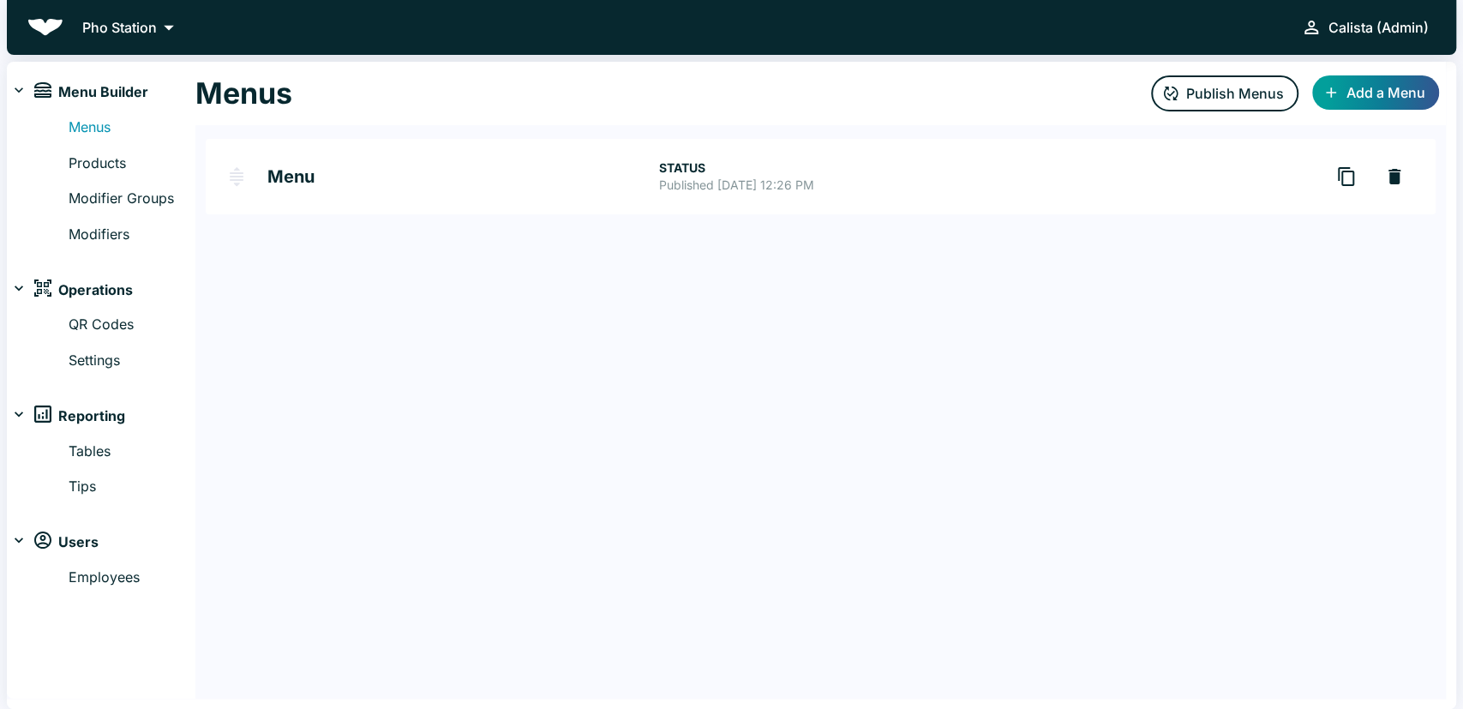
click at [91, 46] on div "Pho Station Calista (Admin)" at bounding box center [732, 27] width 1450 height 55
click at [117, 27] on p "Pho Station" at bounding box center [119, 27] width 75 height 21
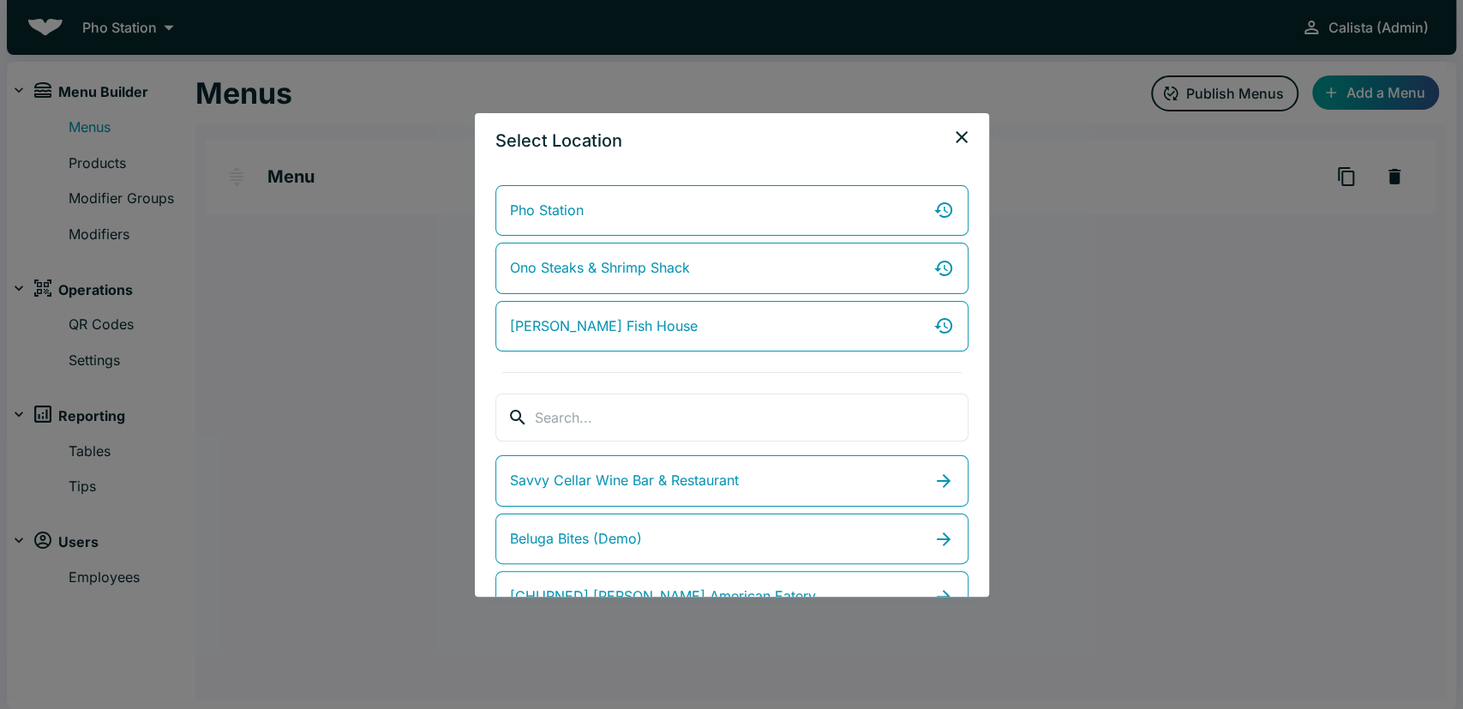
click at [610, 386] on div "Pho Station Ono Steaks & Shrimp [PERSON_NAME] Fish House ​ ​ Savvy Cellar Wine …" at bounding box center [732, 382] width 514 height 429
click at [603, 419] on input "search" at bounding box center [752, 418] width 434 height 48
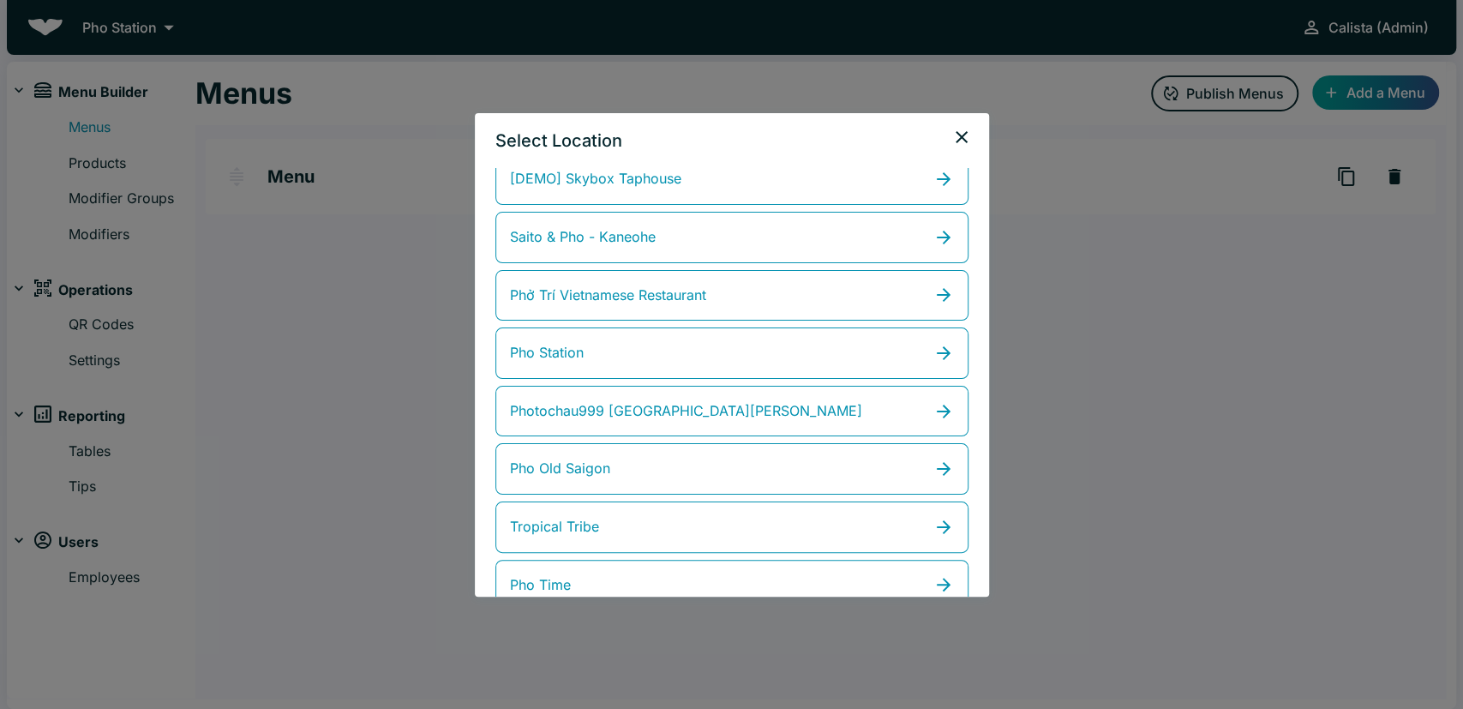
scroll to position [448, 0]
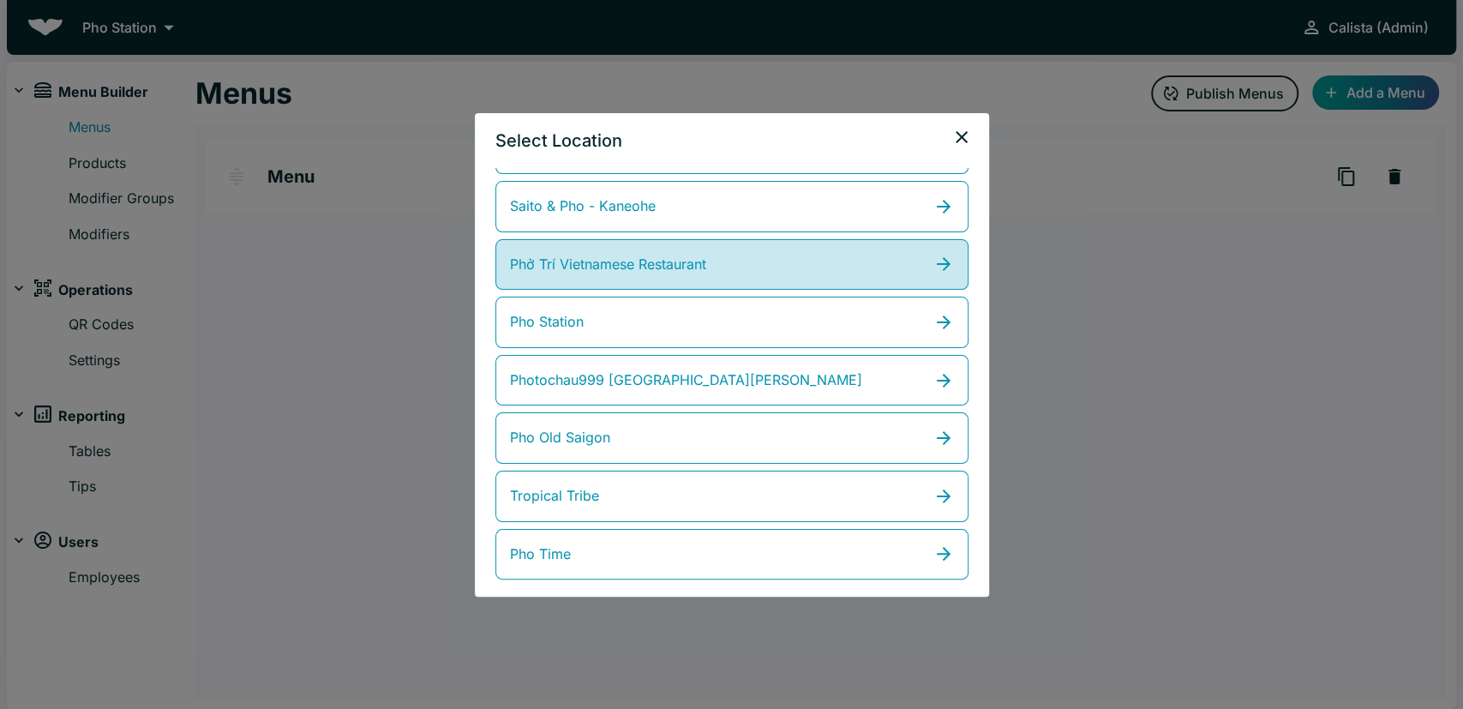
type input "pho tri vietnamese"
click at [693, 263] on span "Phở Trí Vietnamese Restaurant" at bounding box center [608, 265] width 196 height 22
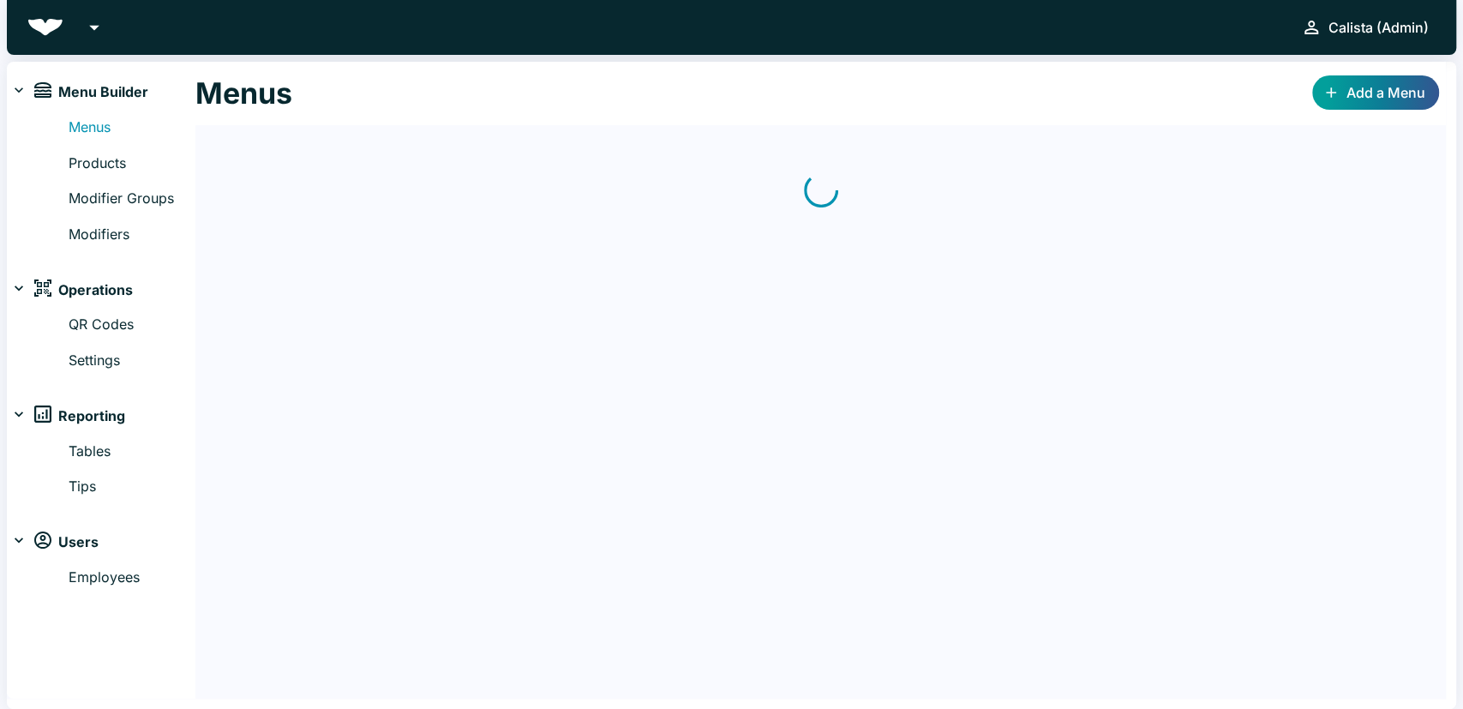
scroll to position [241, 0]
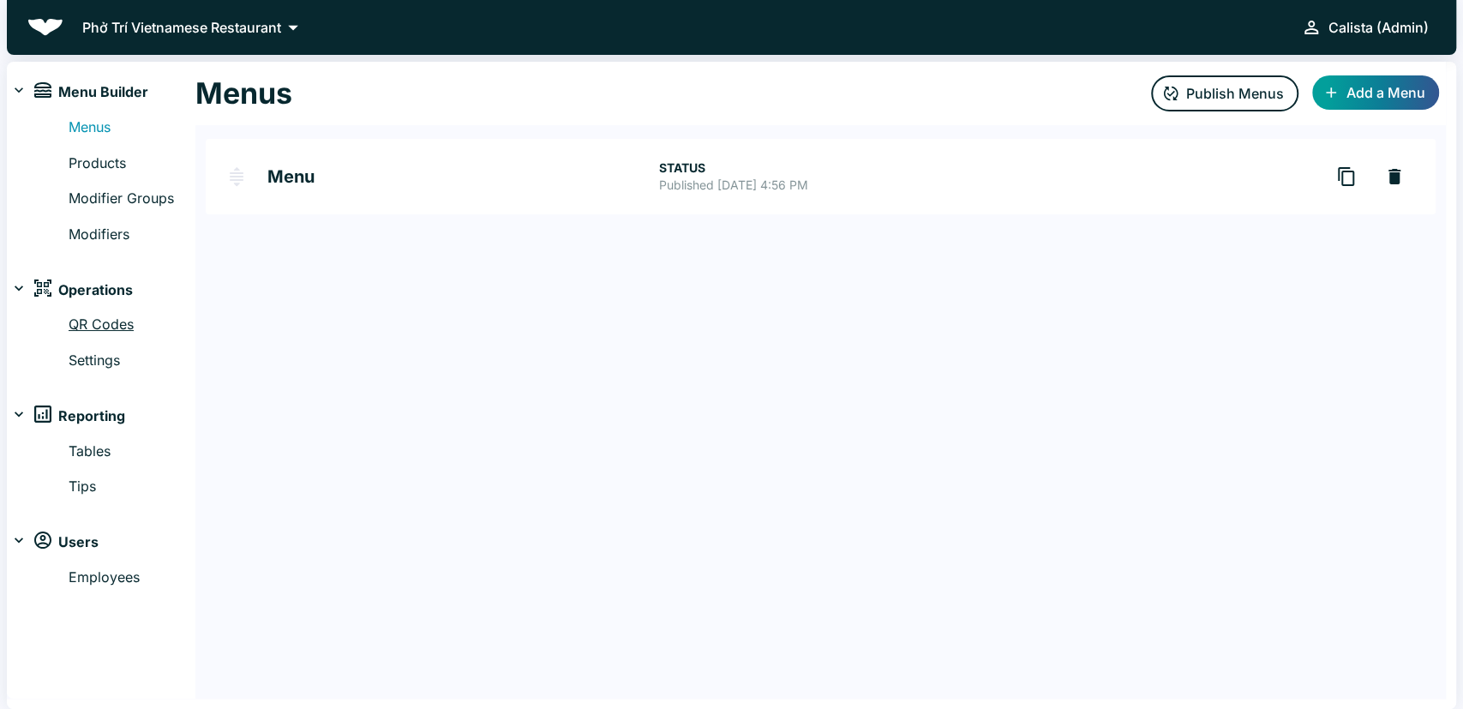
click at [135, 319] on link "QR Codes" at bounding box center [132, 325] width 127 height 22
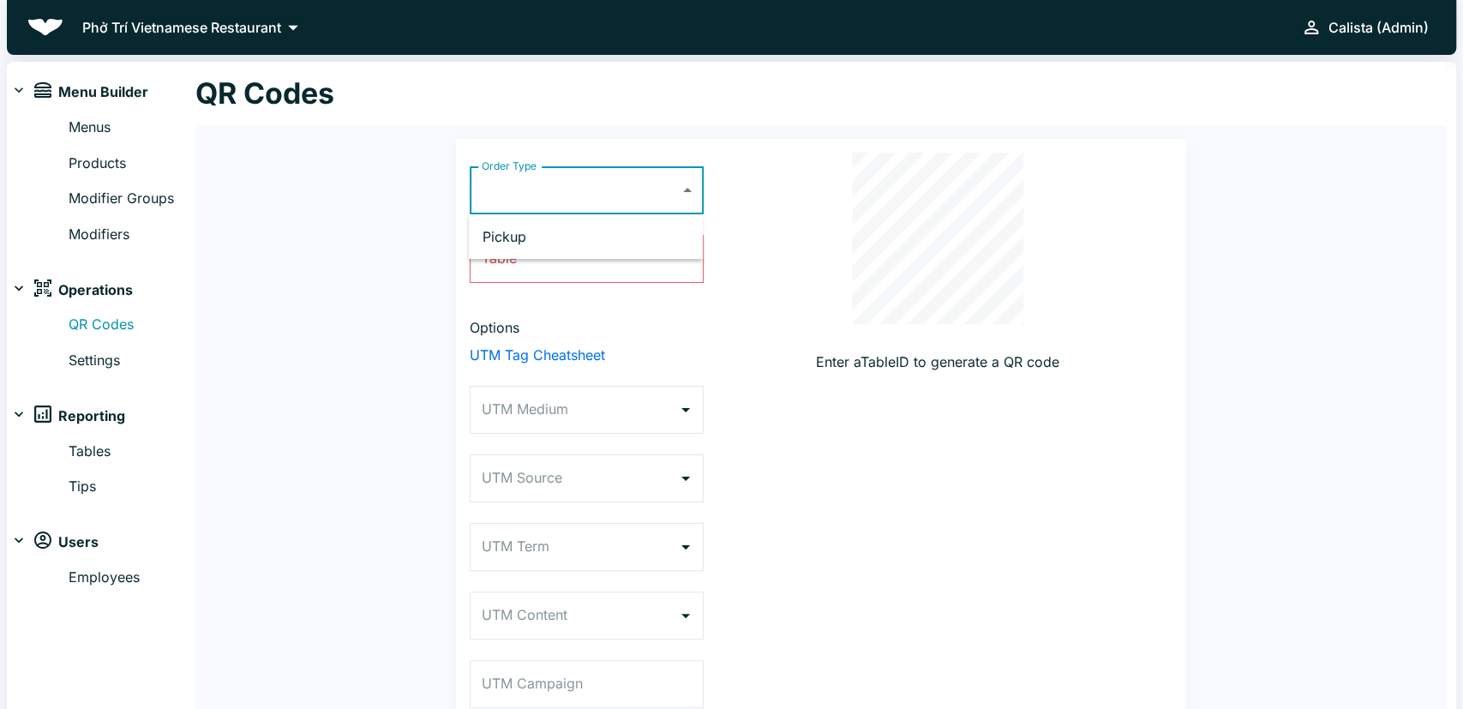
click at [552, 195] on body "Phở Trí Vietnamese Restaurant Calista (Admin) Menu Builder Menus Products Modif…" at bounding box center [731, 354] width 1463 height 709
click at [517, 248] on li "Pickup" at bounding box center [586, 236] width 234 height 31
type input "PICKUP"
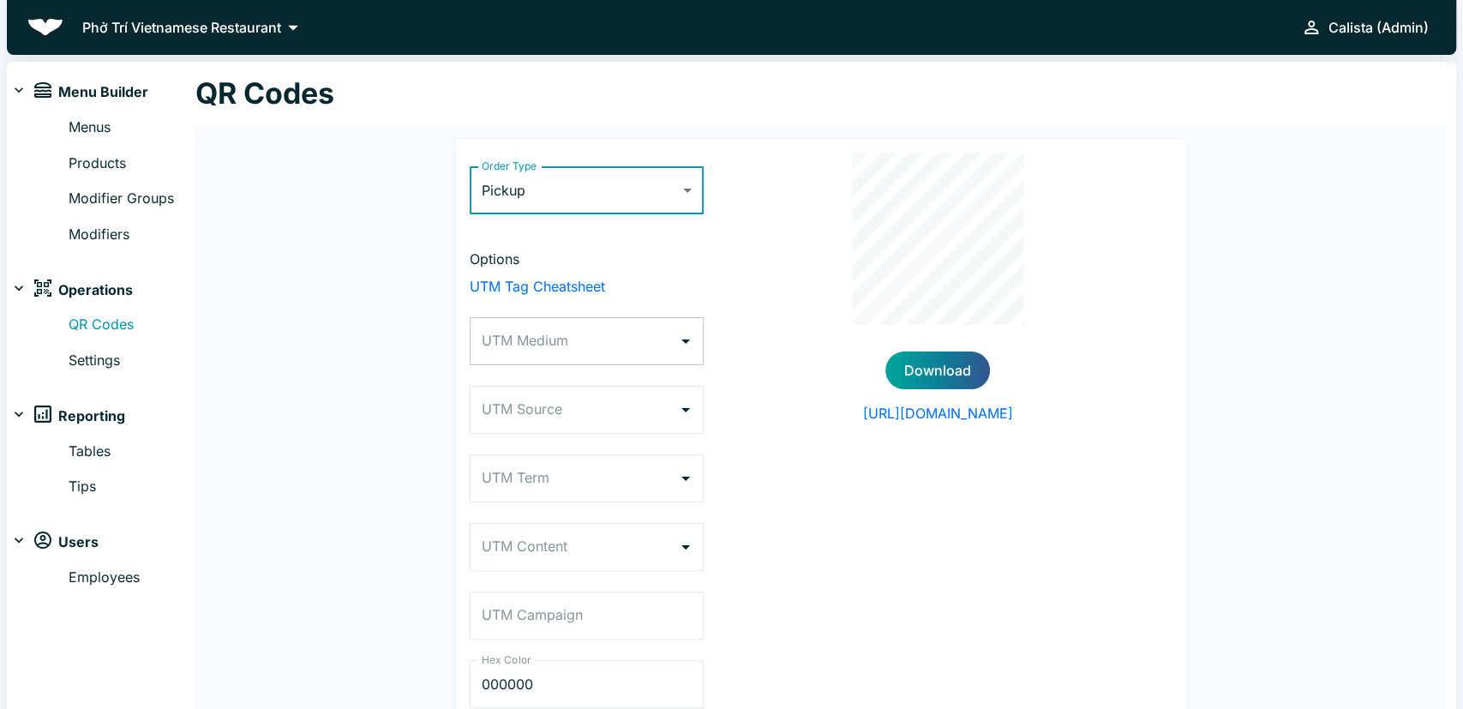
click at [603, 339] on input "UTM Medium" at bounding box center [574, 341] width 193 height 33
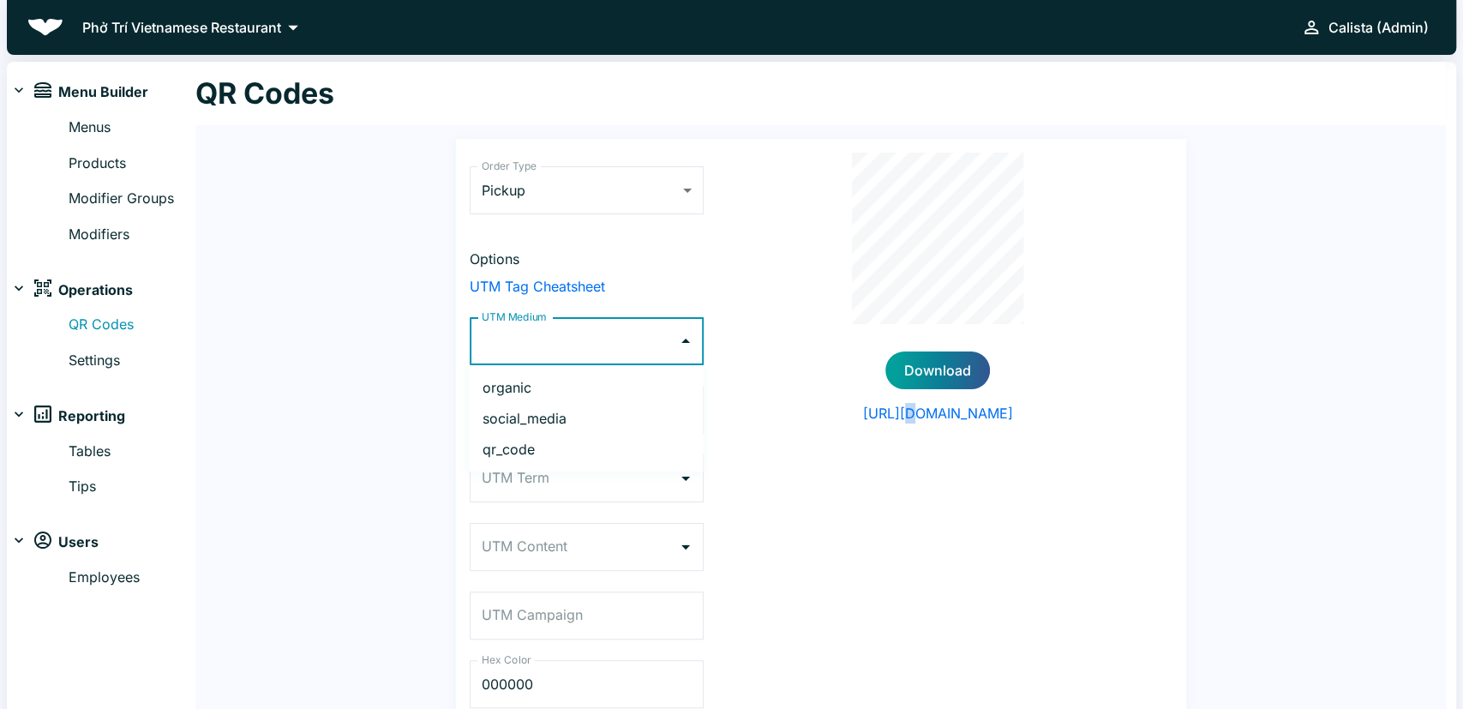
click at [870, 354] on div "Download [URL][DOMAIN_NAME]" at bounding box center [938, 441] width 469 height 576
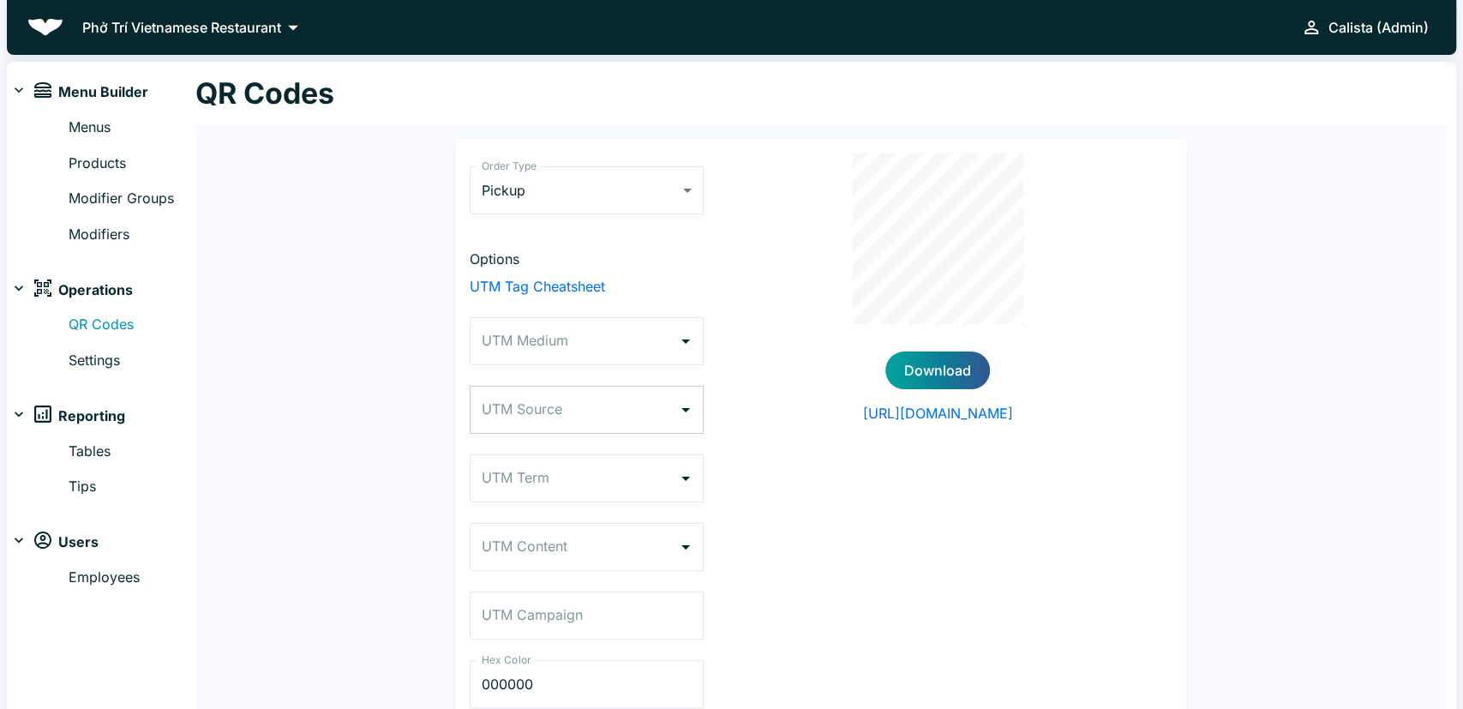
click at [614, 413] on input "UTM Source" at bounding box center [574, 410] width 193 height 33
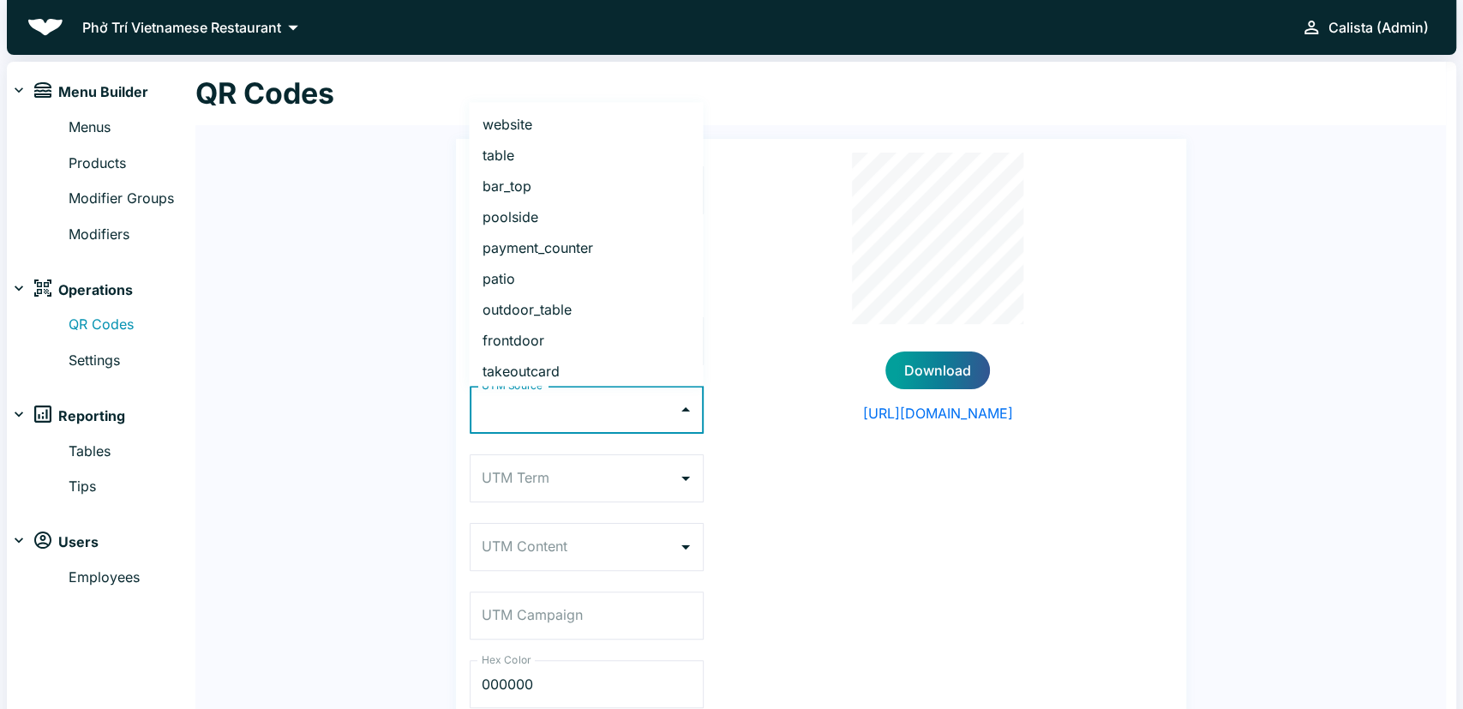
click at [580, 246] on li "payment_counter" at bounding box center [586, 248] width 234 height 31
type input "payment_counter"
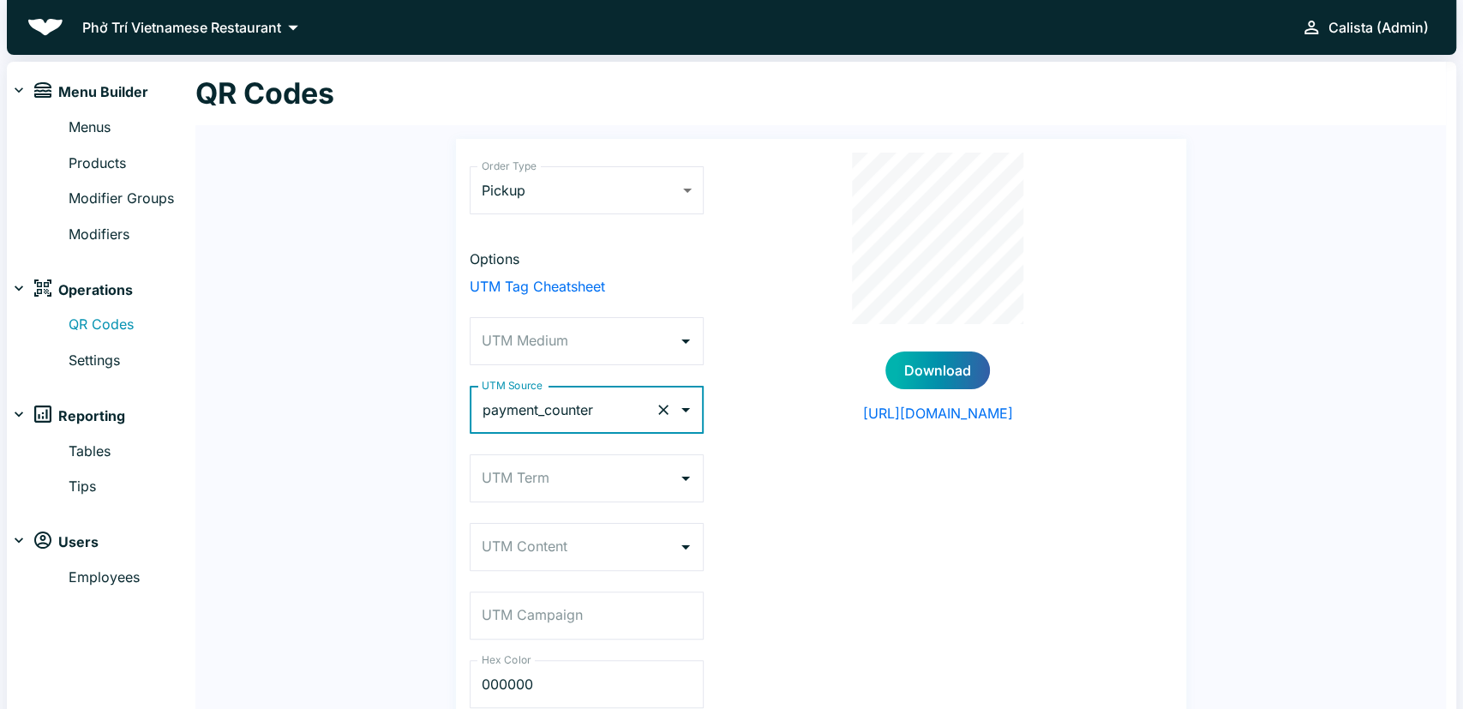
click at [916, 359] on button "Download" at bounding box center [938, 370] width 105 height 38
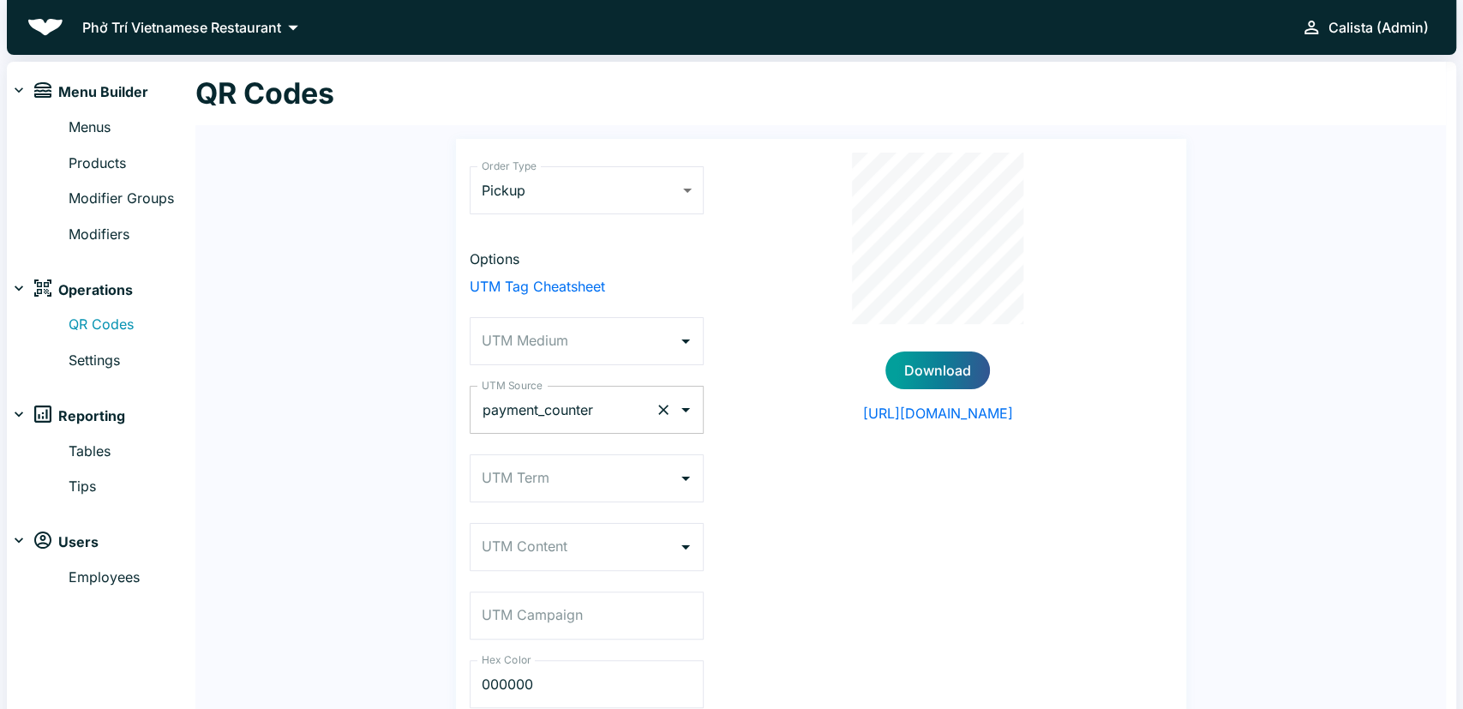
click at [670, 412] on icon "Clear" at bounding box center [663, 409] width 17 height 17
click at [692, 409] on icon "Open" at bounding box center [686, 410] width 21 height 21
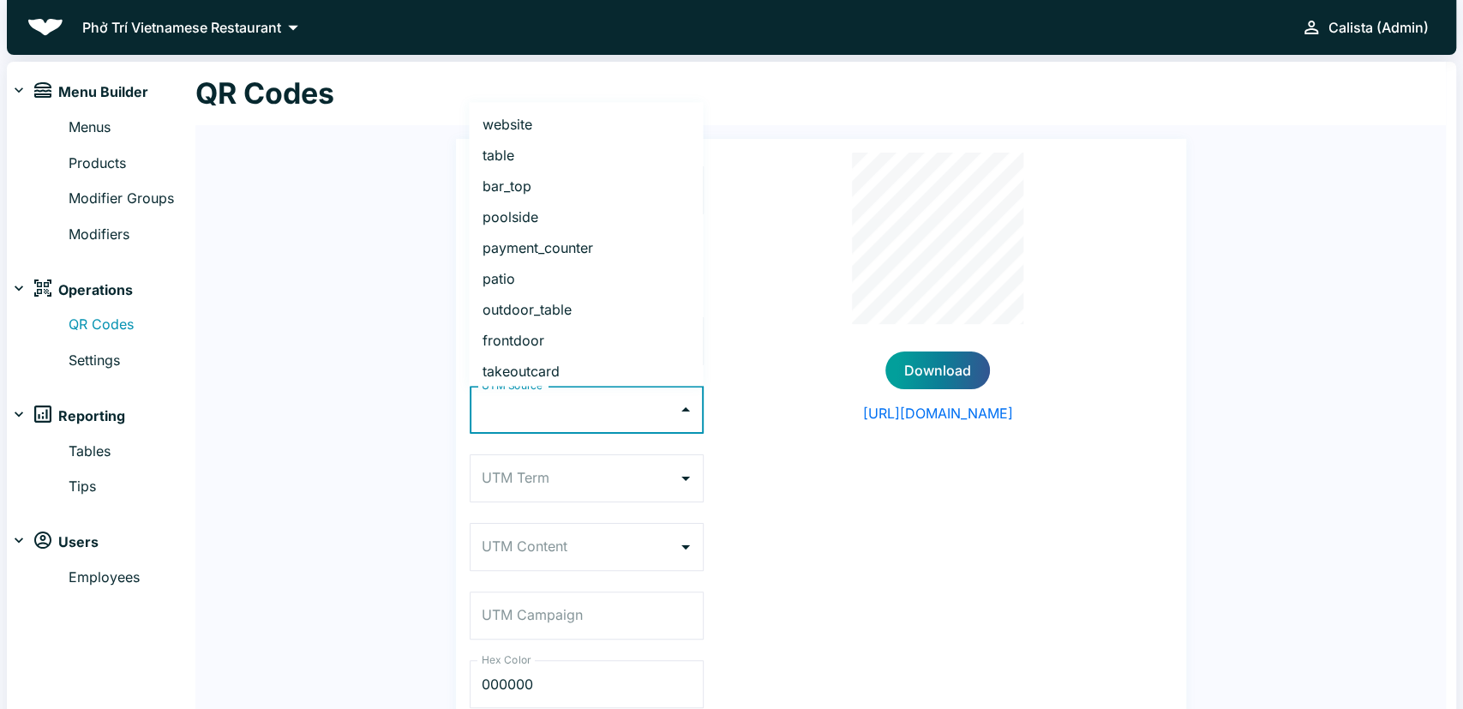
click at [520, 334] on li "frontdoor" at bounding box center [586, 341] width 234 height 31
type input "frontdoor"
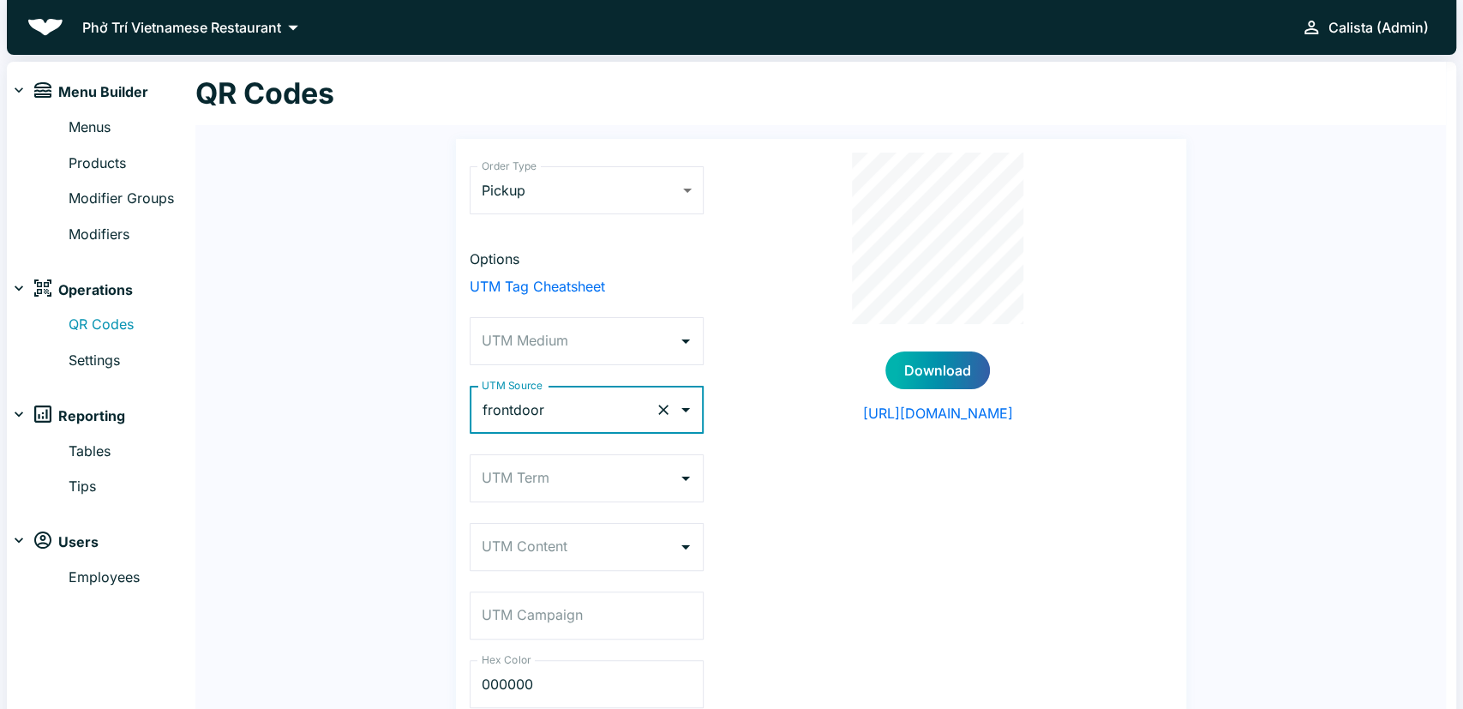
click at [922, 365] on button "Download" at bounding box center [938, 370] width 105 height 38
